Goal: Task Accomplishment & Management: Complete application form

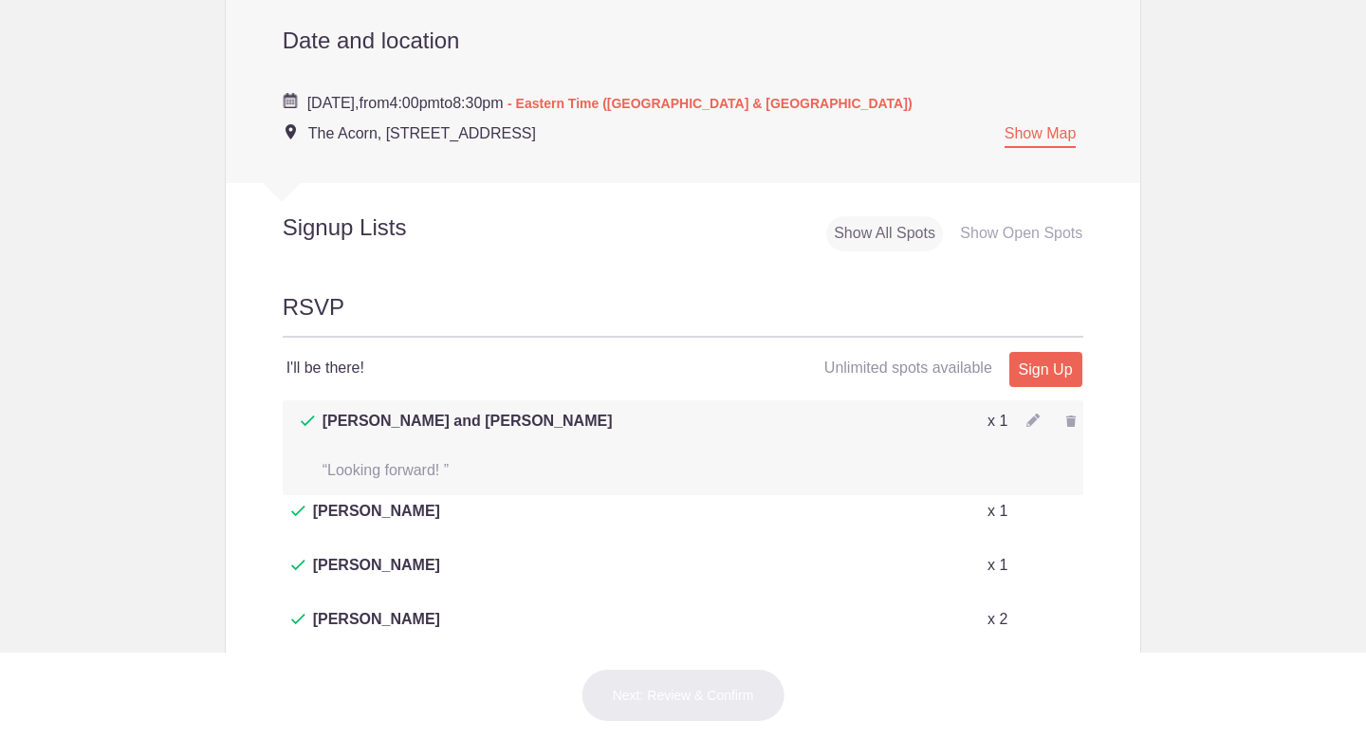
scroll to position [864, 0]
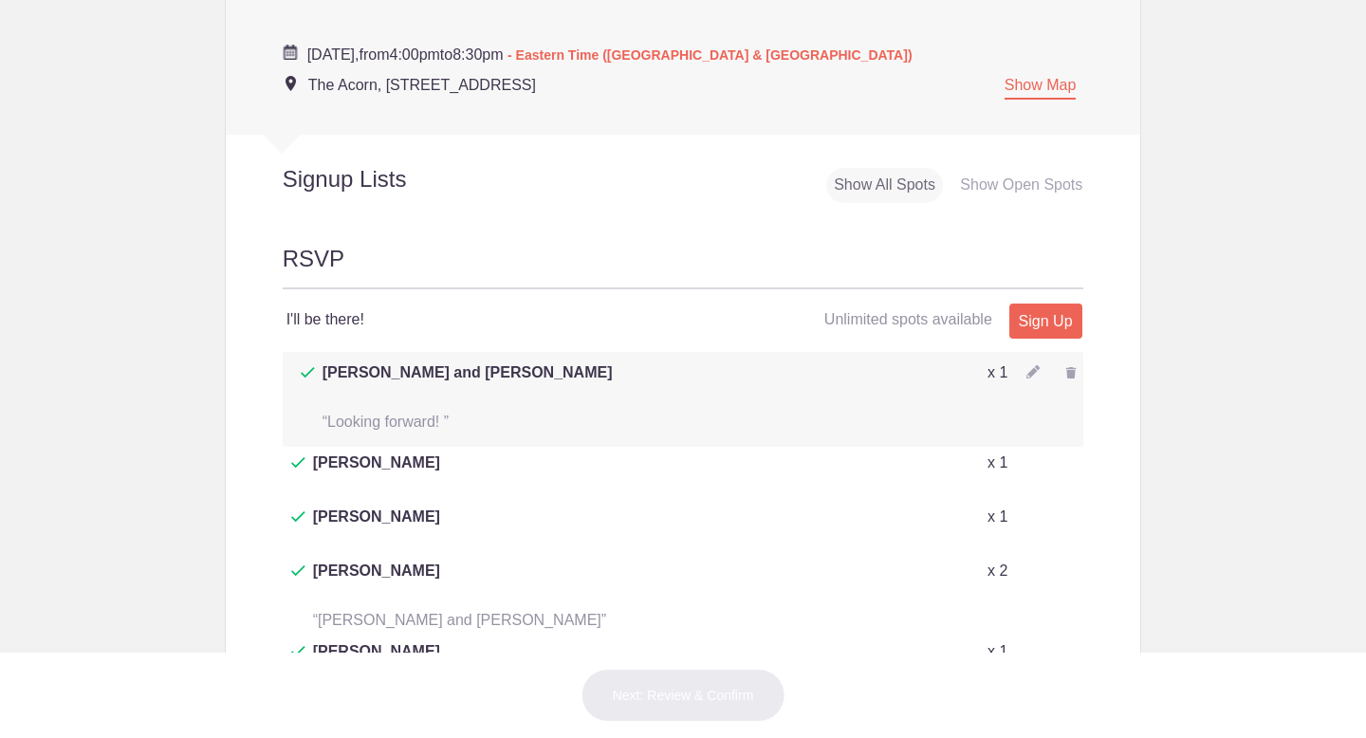
click at [1036, 365] on img at bounding box center [1033, 371] width 13 height 13
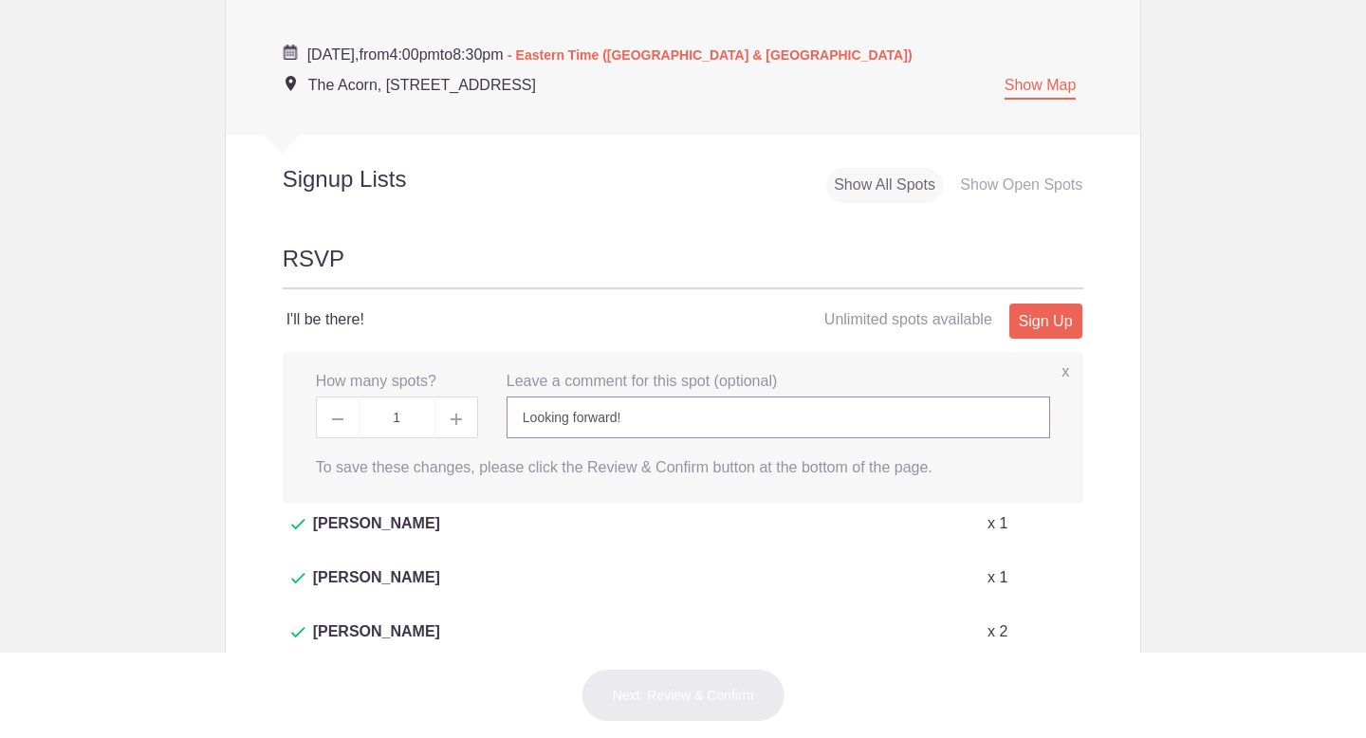
click at [670, 397] on input "Looking forward!" at bounding box center [779, 418] width 544 height 42
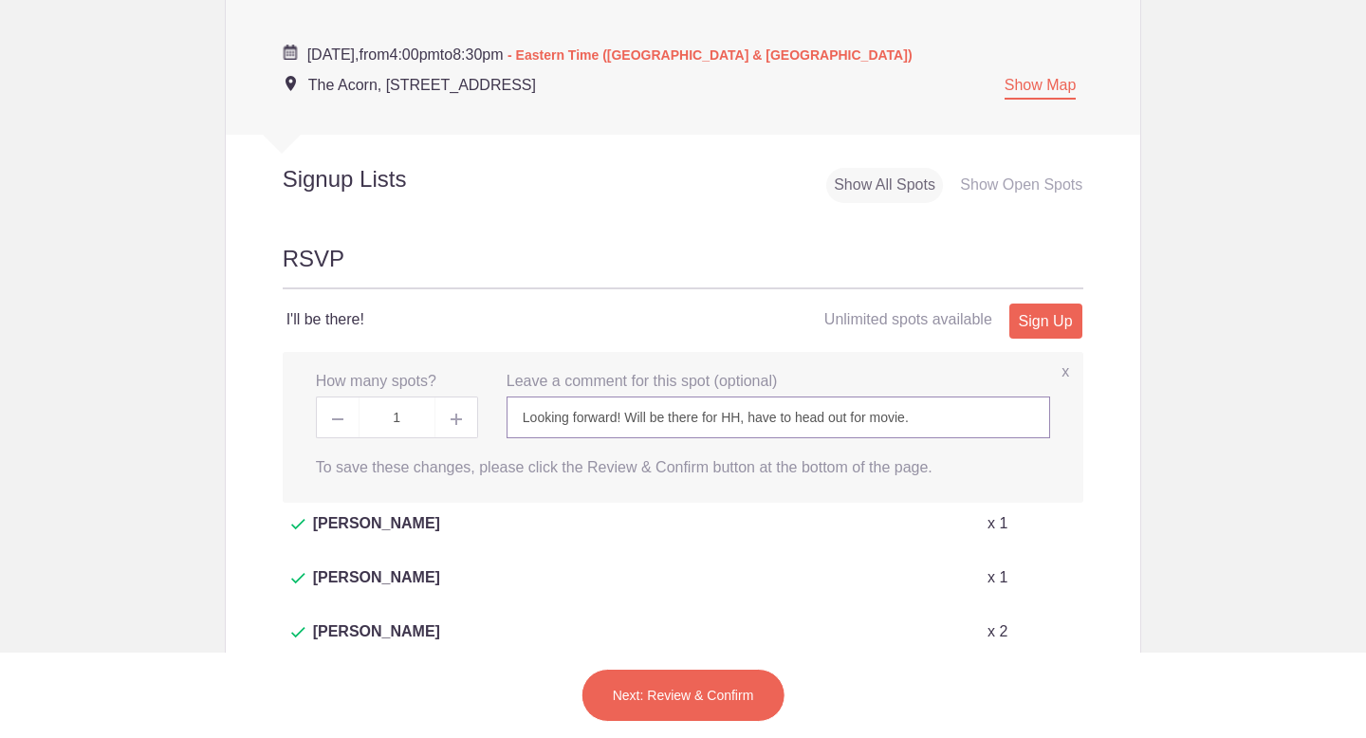
type input "Looking forward! Will be there for HH, have to head out for movie."
click at [724, 696] on button "Next: Review & Confirm" at bounding box center [684, 695] width 204 height 53
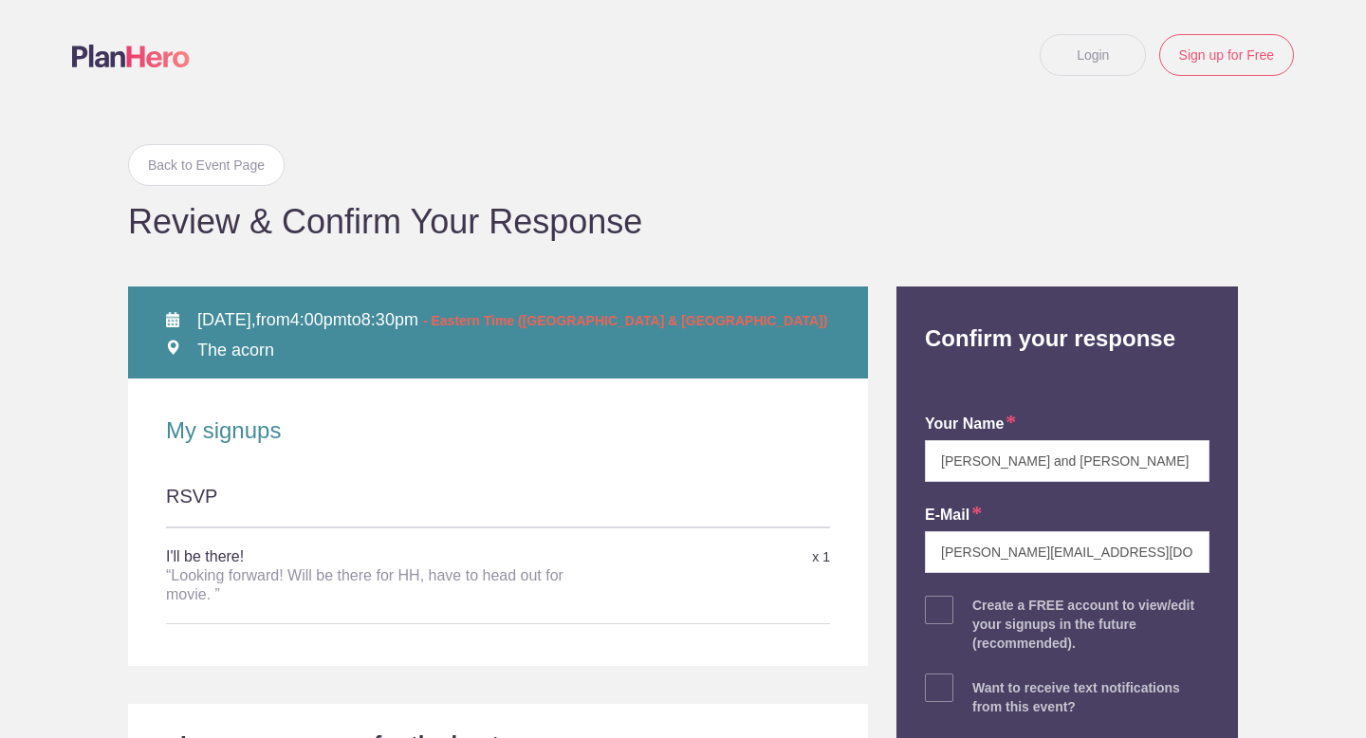
scroll to position [212, 0]
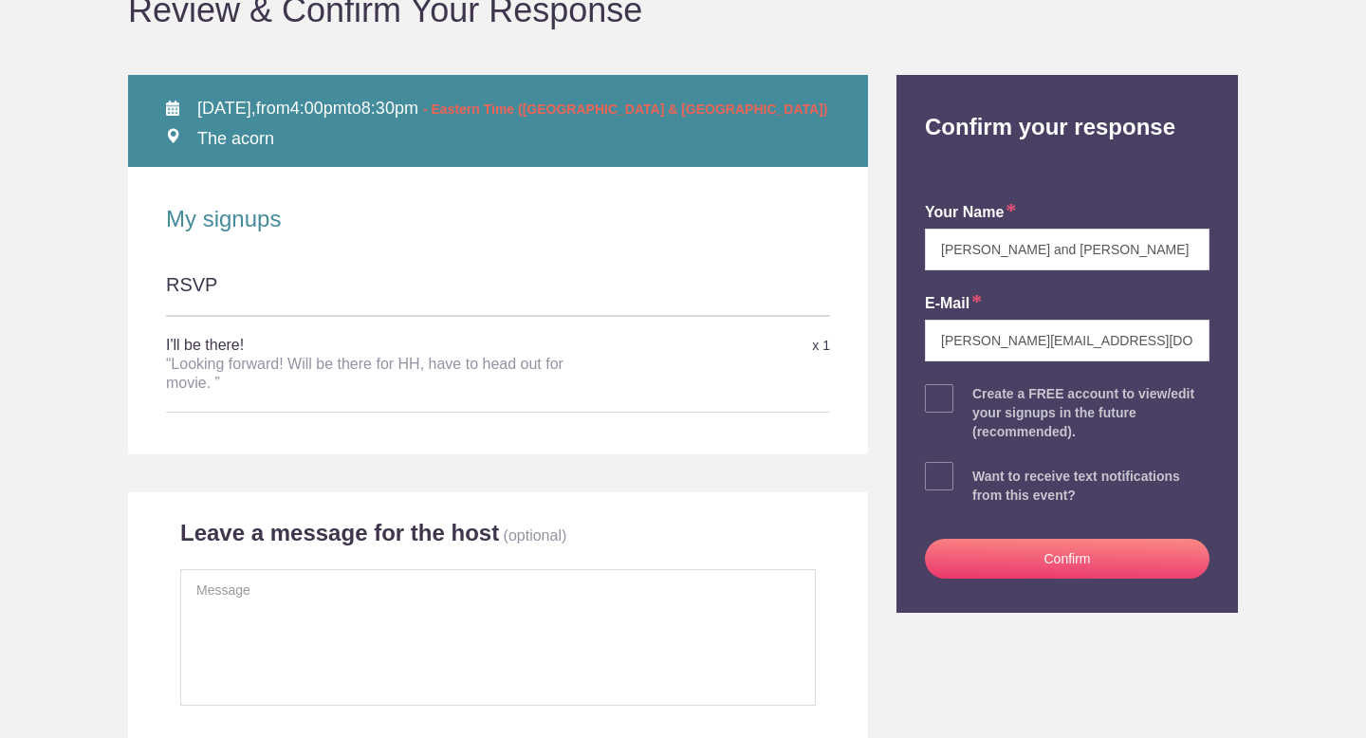
click at [1061, 554] on button "Confirm" at bounding box center [1067, 559] width 285 height 40
